Goal: Task Accomplishment & Management: Manage account settings

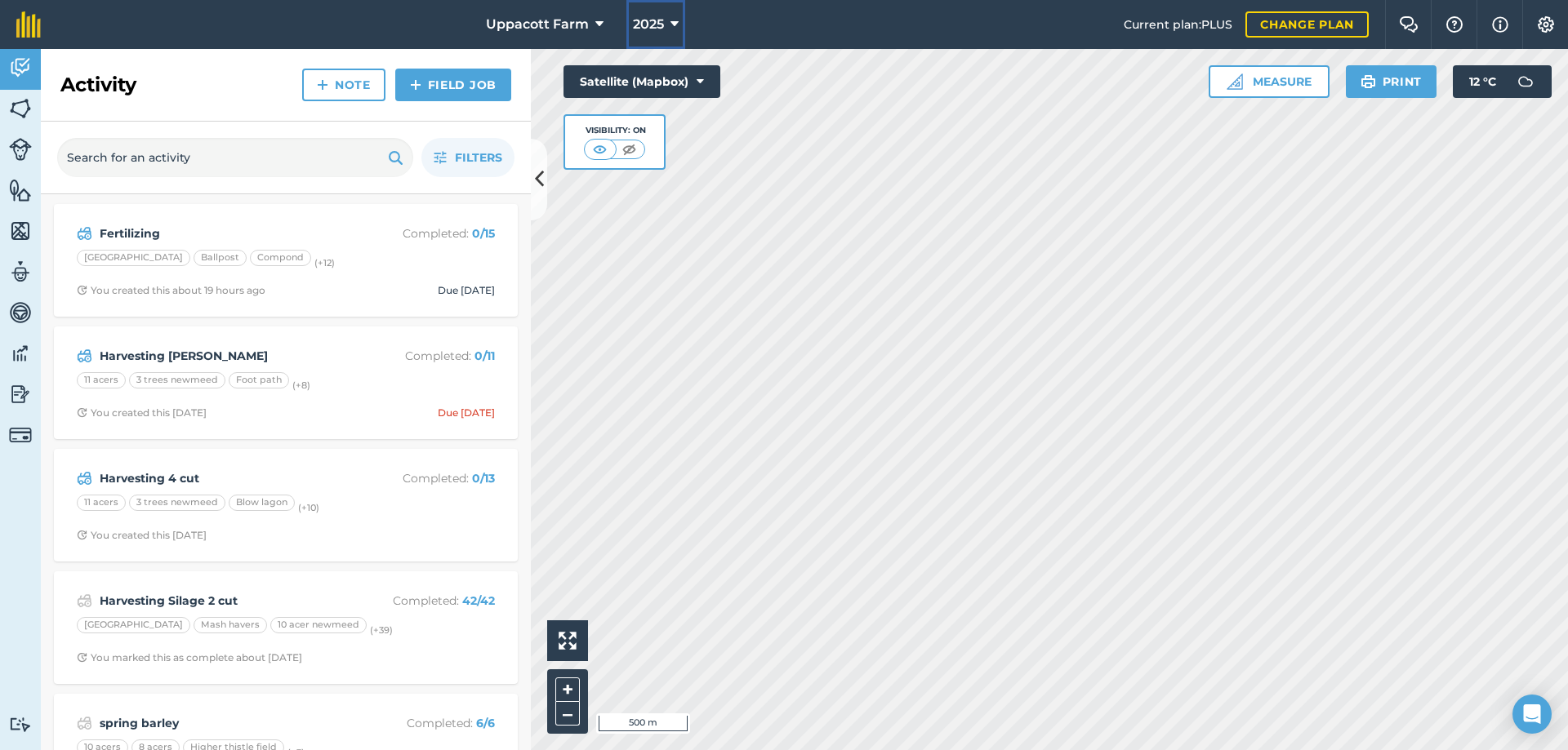
click at [668, 28] on button "2025" at bounding box center [654, 25] width 58 height 49
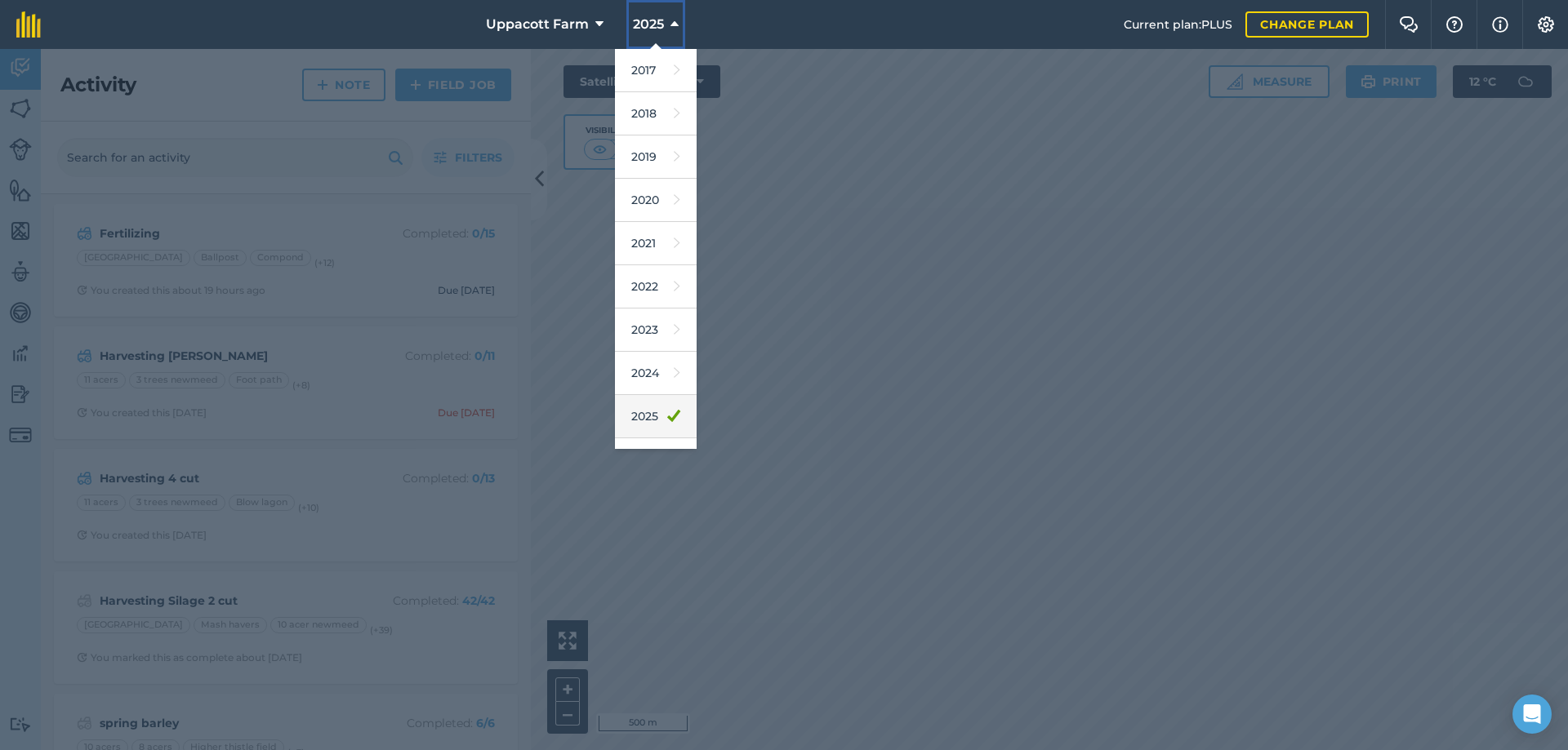
scroll to position [54, 0]
click at [673, 405] on icon at bounding box center [676, 404] width 7 height 23
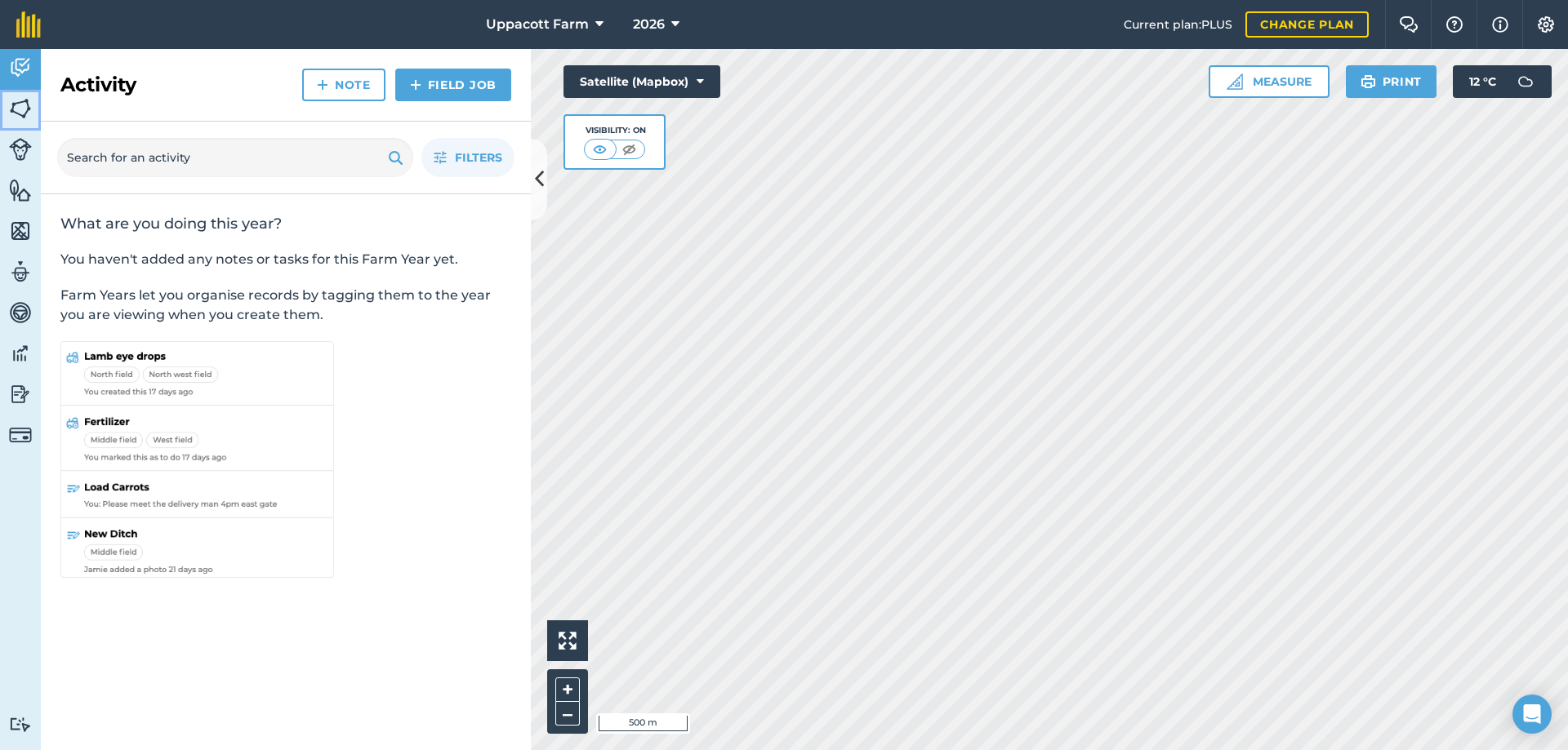
click at [21, 113] on img at bounding box center [20, 108] width 23 height 25
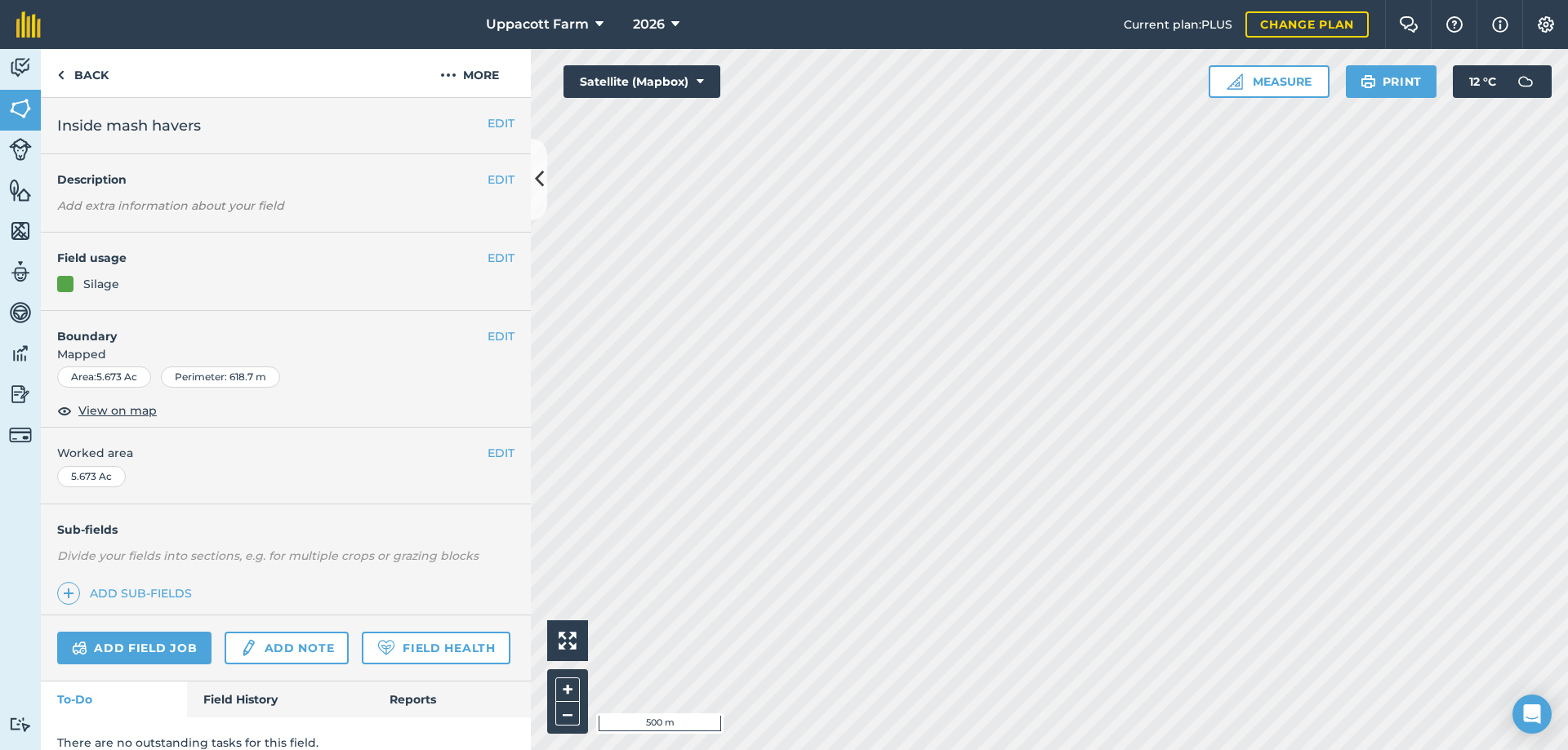
click at [72, 286] on div at bounding box center [65, 284] width 17 height 17
click at [67, 288] on div at bounding box center [65, 284] width 17 height 17
click at [491, 260] on button "EDIT" at bounding box center [500, 258] width 27 height 18
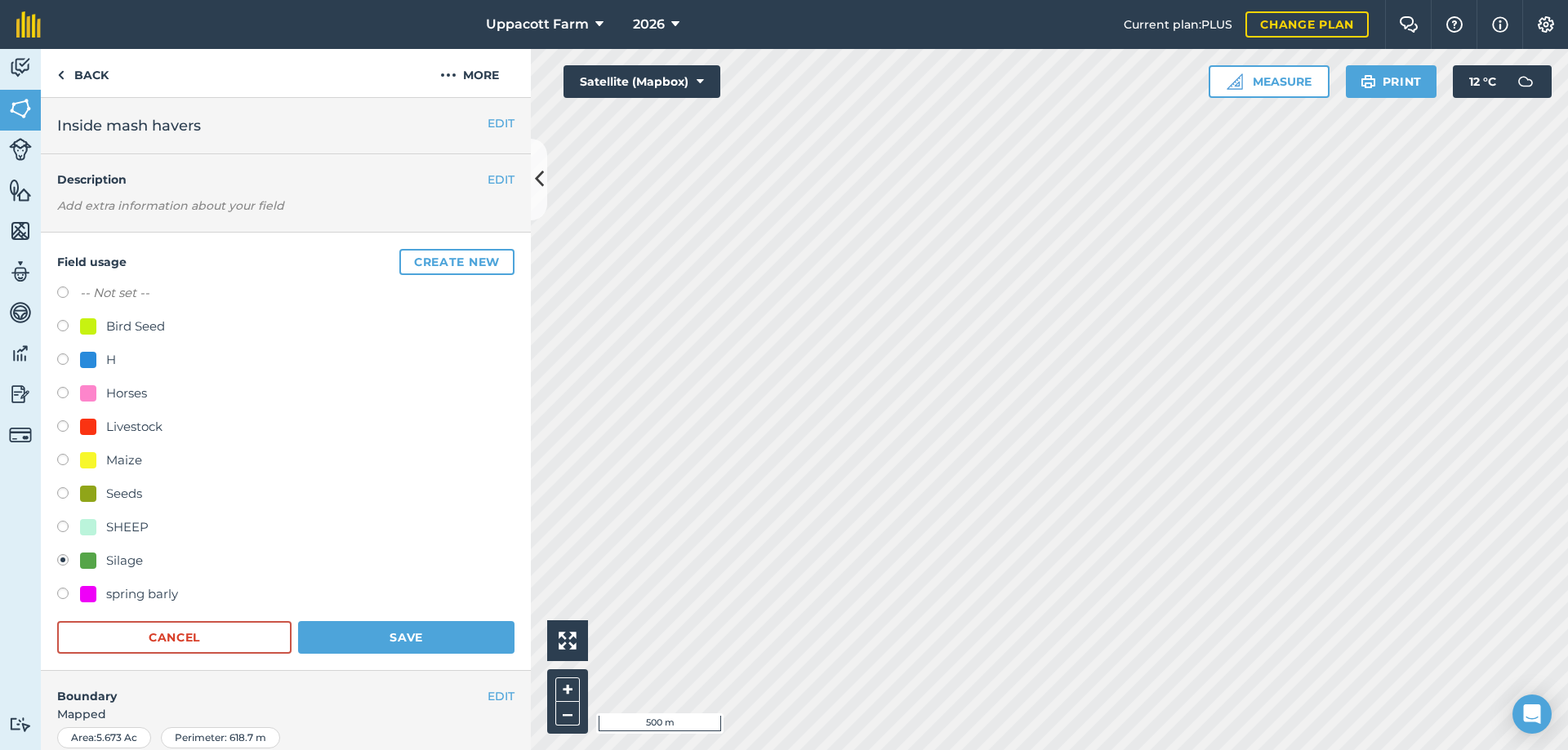
click at [83, 594] on div at bounding box center [88, 594] width 17 height 17
radio input "true"
radio input "false"
click at [369, 644] on button "Save" at bounding box center [405, 636] width 217 height 33
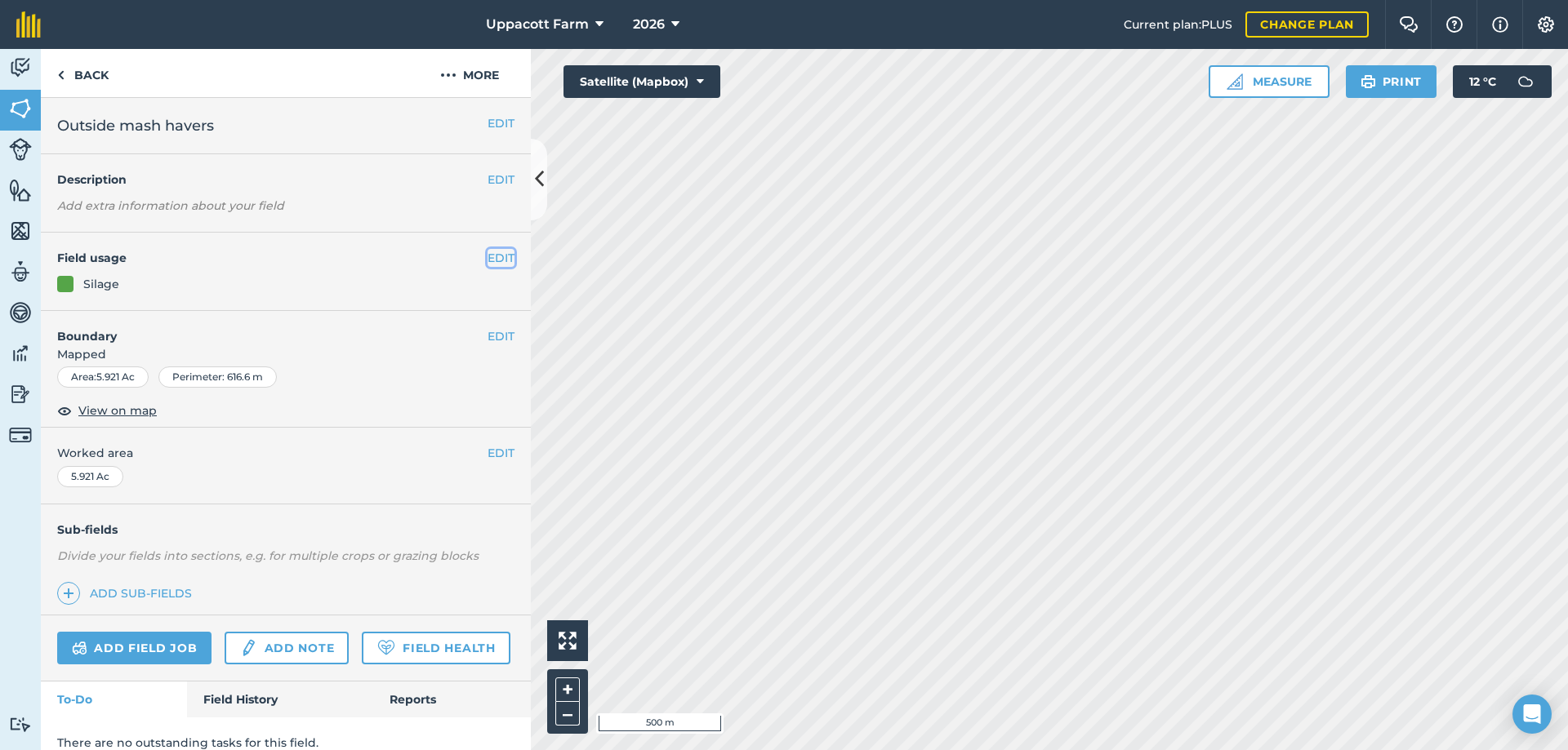
click at [490, 261] on button "EDIT" at bounding box center [500, 258] width 27 height 18
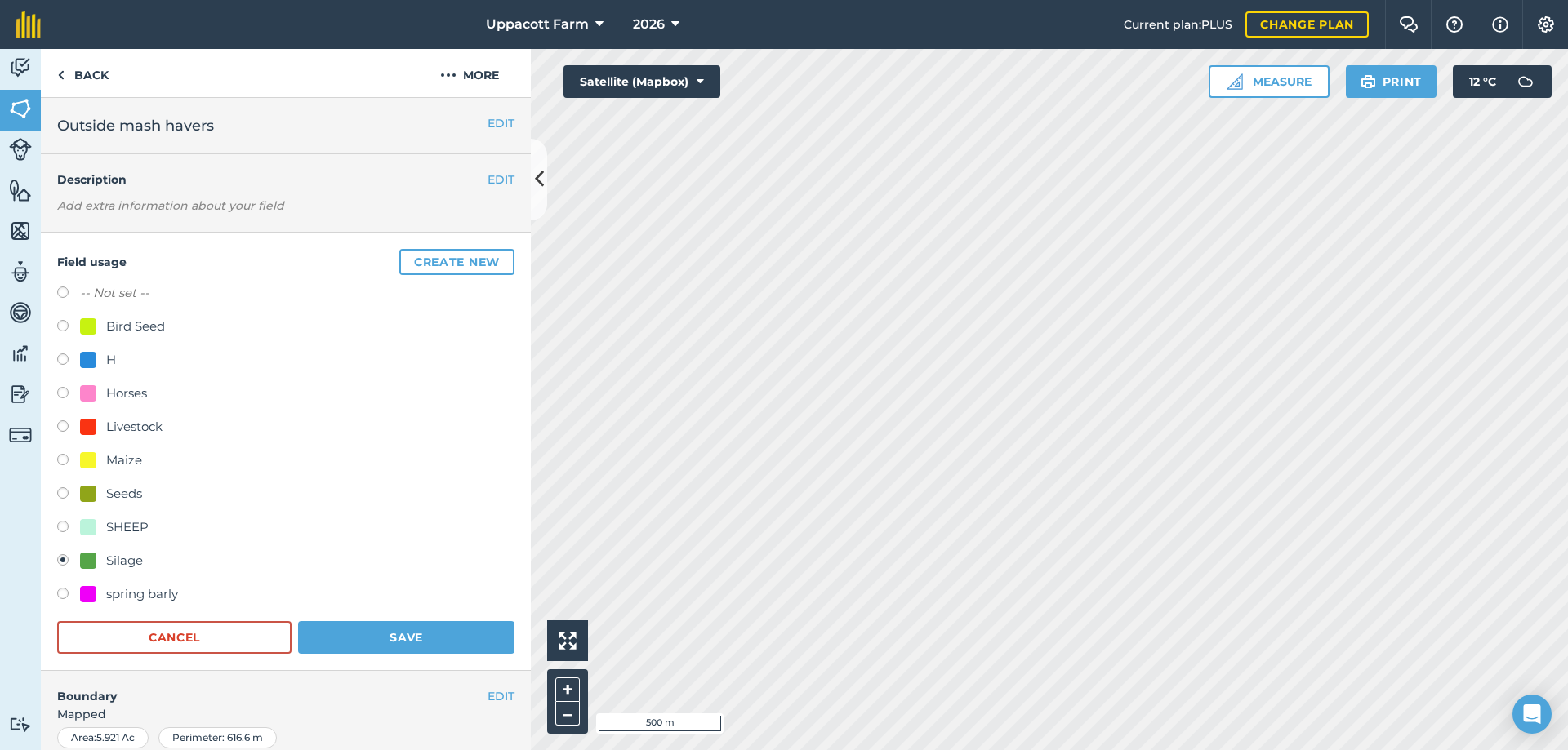
click at [63, 595] on label at bounding box center [68, 596] width 23 height 17
radio input "true"
radio input "false"
click at [378, 641] on button "Save" at bounding box center [405, 636] width 217 height 33
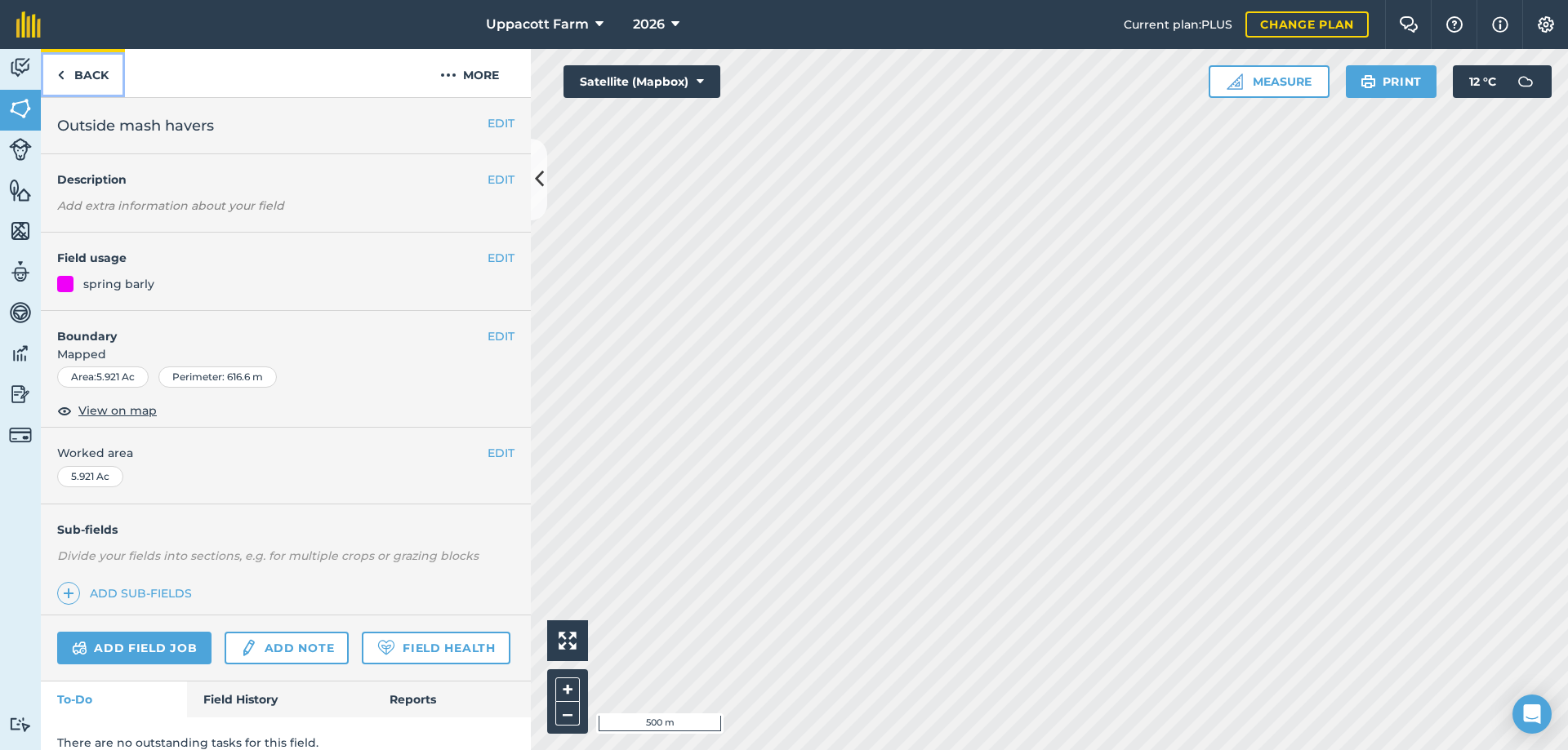
click at [76, 69] on link "Back" at bounding box center [82, 73] width 84 height 48
